Goal: Contribute content

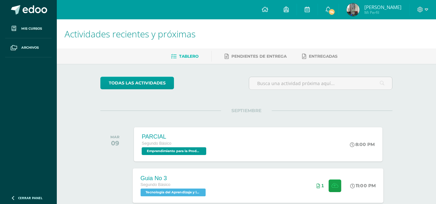
click at [288, 175] on div "Guia No 3 Segundo Básico Tecnología del Aprendizaje y la Comunicación (Informát…" at bounding box center [258, 186] width 251 height 35
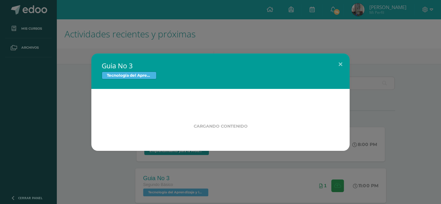
click at [288, 175] on div "Guia No 3 Tecnología del Aprendizaje y la Comunicación (Informática) Cargando c…" at bounding box center [220, 102] width 441 height 204
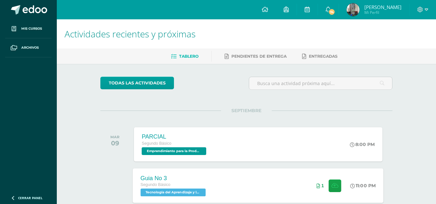
click at [213, 182] on div "Guia No 3 Segundo Básico Tecnología del Aprendizaje y la Comunicación (Informát…" at bounding box center [174, 186] width 82 height 35
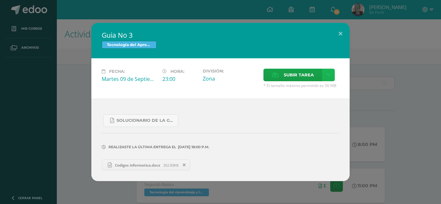
click at [326, 76] on icon at bounding box center [328, 74] width 5 height 5
click at [309, 89] on span "Subir enlace" at bounding box center [300, 89] width 27 height 6
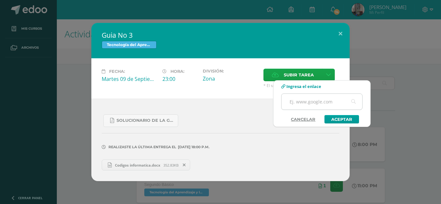
click at [310, 100] on input "text" at bounding box center [322, 102] width 81 height 16
paste input "[URL][DOMAIN_NAME]"
type input "[URL][DOMAIN_NAME]"
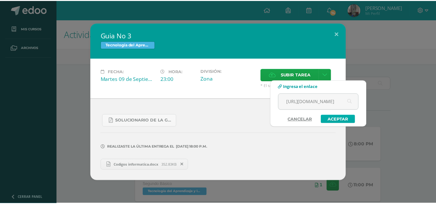
scroll to position [0, 0]
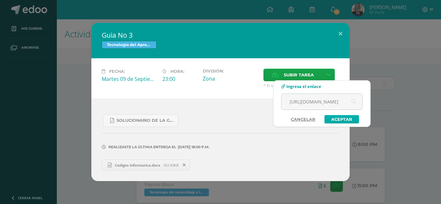
click at [344, 119] on link "Aceptar" at bounding box center [342, 119] width 35 height 8
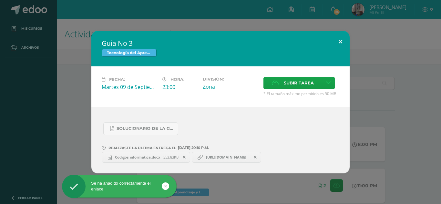
click at [340, 44] on button at bounding box center [340, 42] width 18 height 22
